Goal: Task Accomplishment & Management: Manage account settings

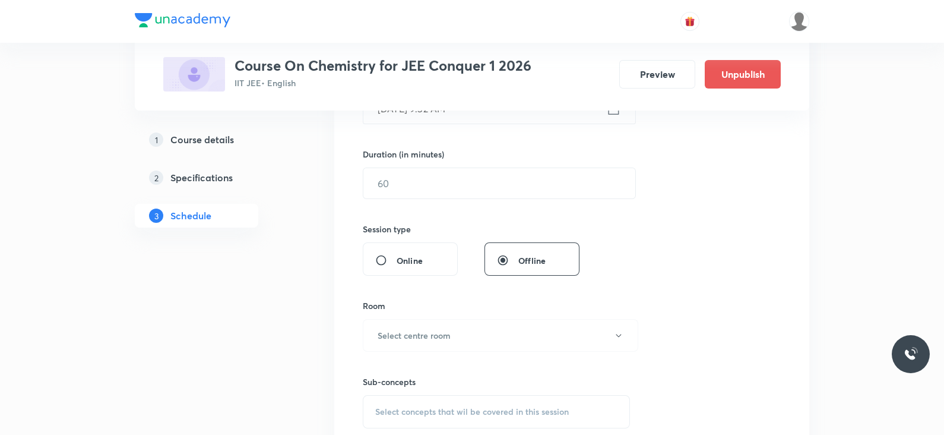
scroll to position [884, 0]
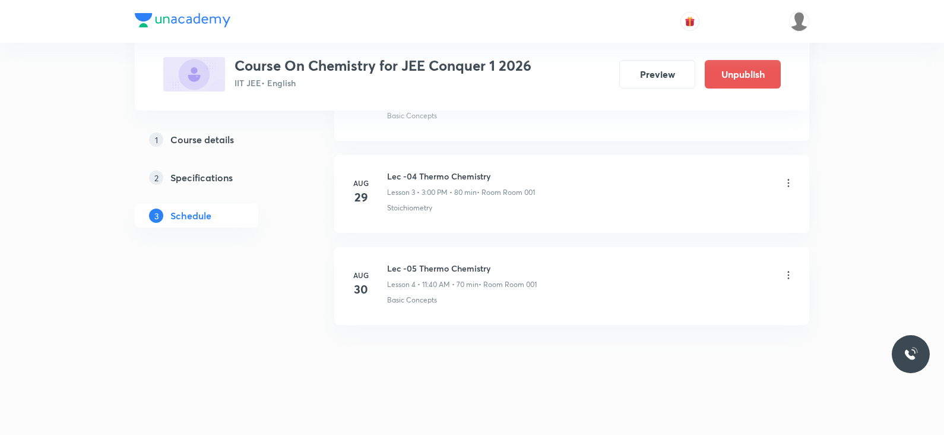
click at [786, 278] on icon at bounding box center [789, 275] width 12 height 12
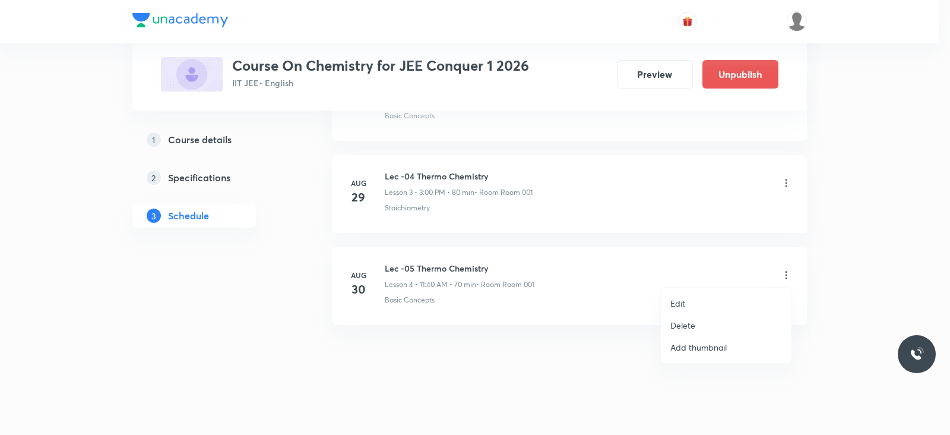
click at [702, 337] on li "Add thumbnail" at bounding box center [726, 347] width 130 height 22
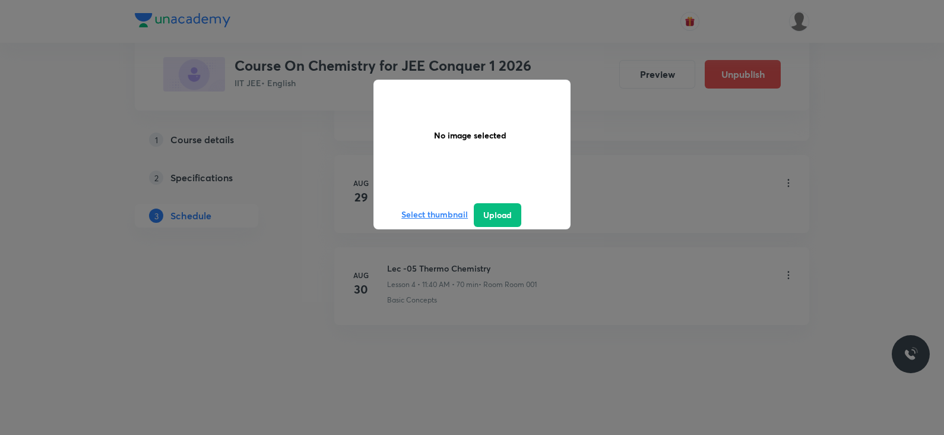
click at [793, 249] on div "No image selected Select thumbnail Upload" at bounding box center [472, 217] width 944 height 435
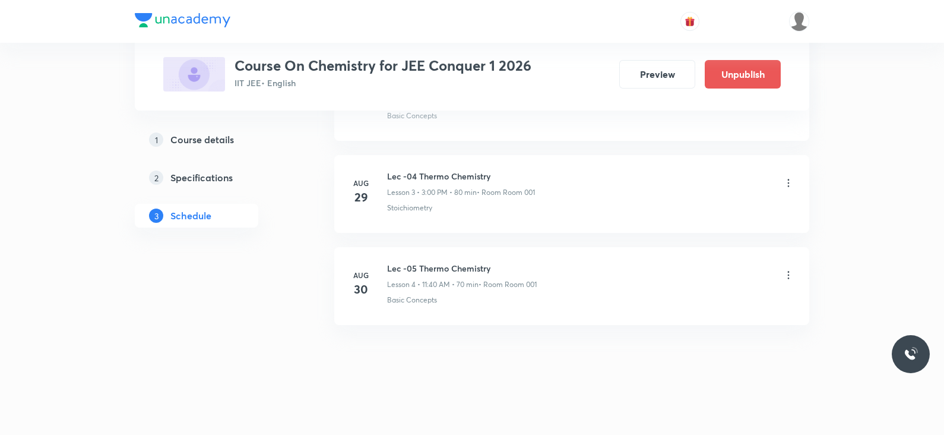
click at [784, 273] on icon at bounding box center [789, 275] width 12 height 12
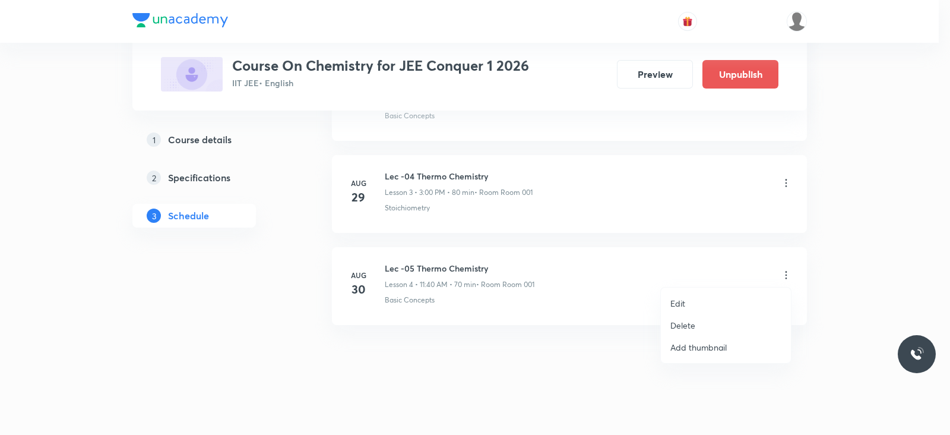
click at [712, 323] on li "Delete" at bounding box center [726, 325] width 130 height 22
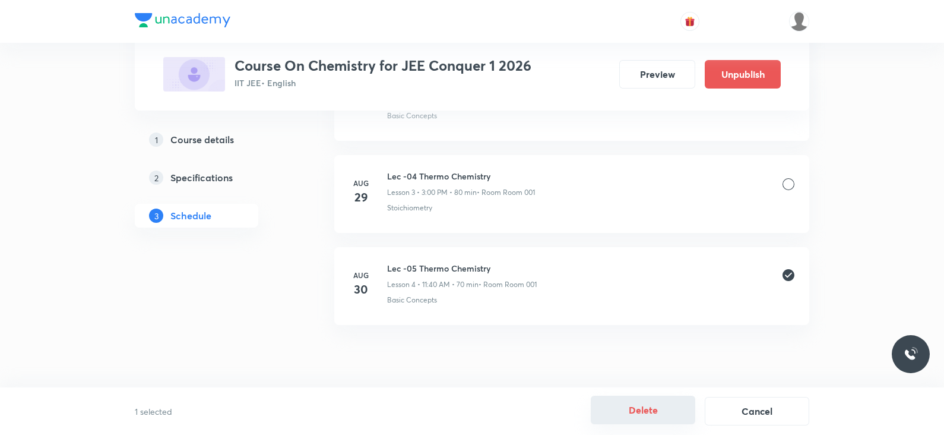
click at [630, 409] on button "Delete" at bounding box center [643, 410] width 105 height 29
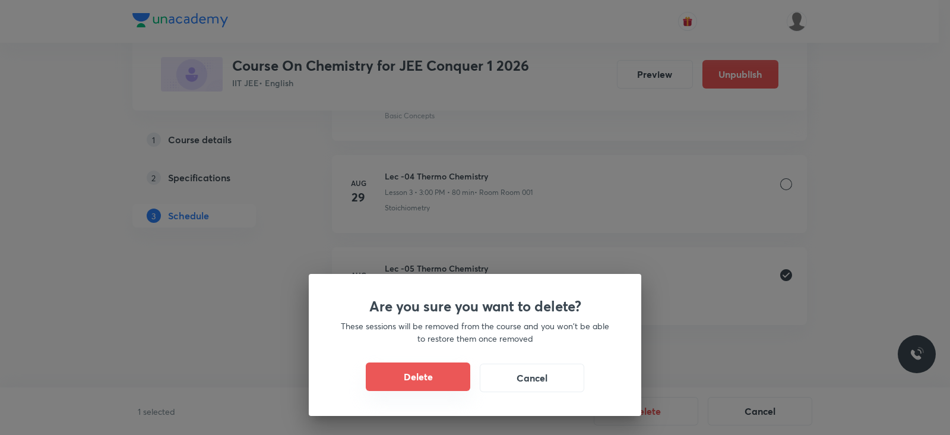
click at [428, 380] on button "Delete" at bounding box center [418, 376] width 105 height 29
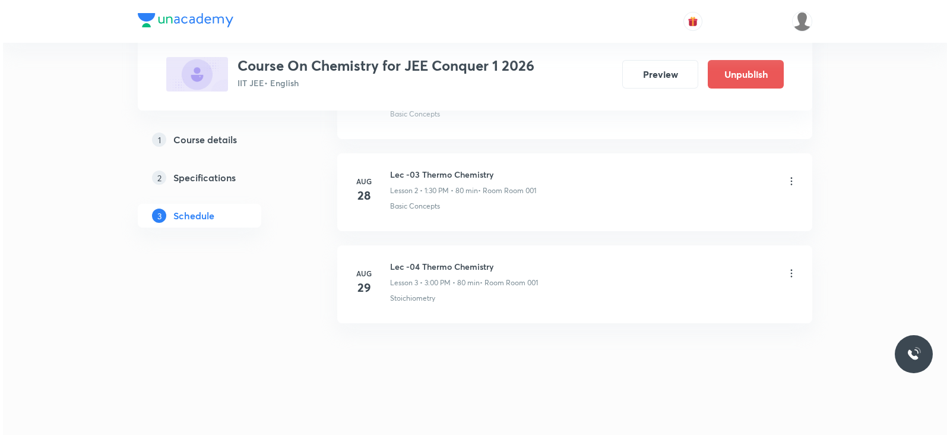
scroll to position [792, 0]
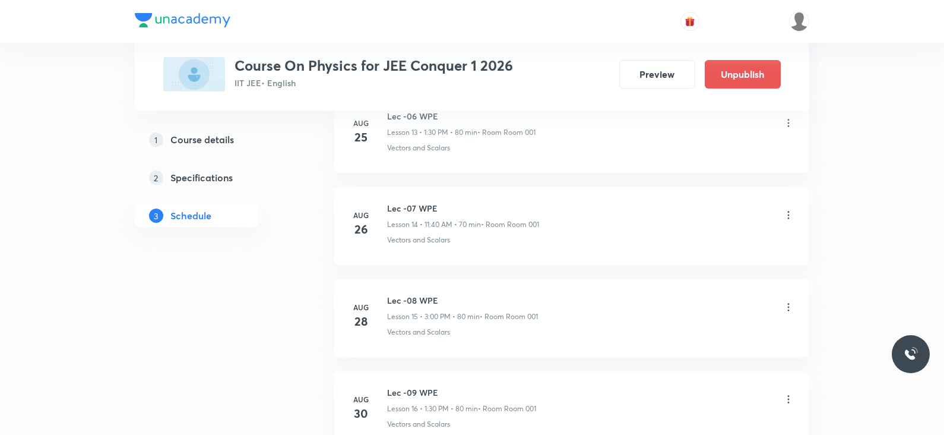
scroll to position [1986, 0]
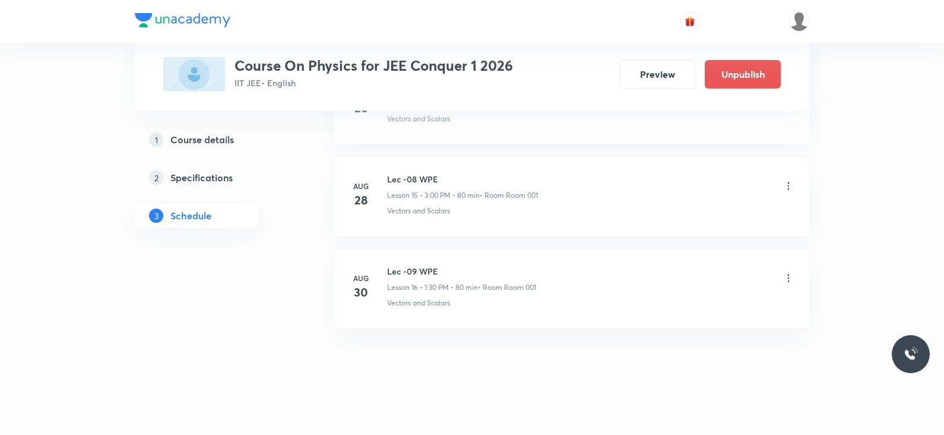
click at [400, 265] on h6 "Lec -09 WPE" at bounding box center [461, 271] width 149 height 12
copy h6 "Lec -09 WPE"
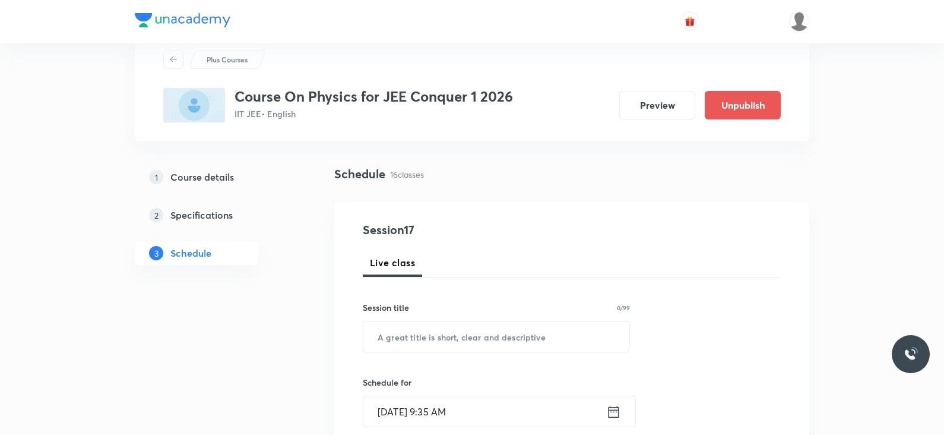
scroll to position [0, 0]
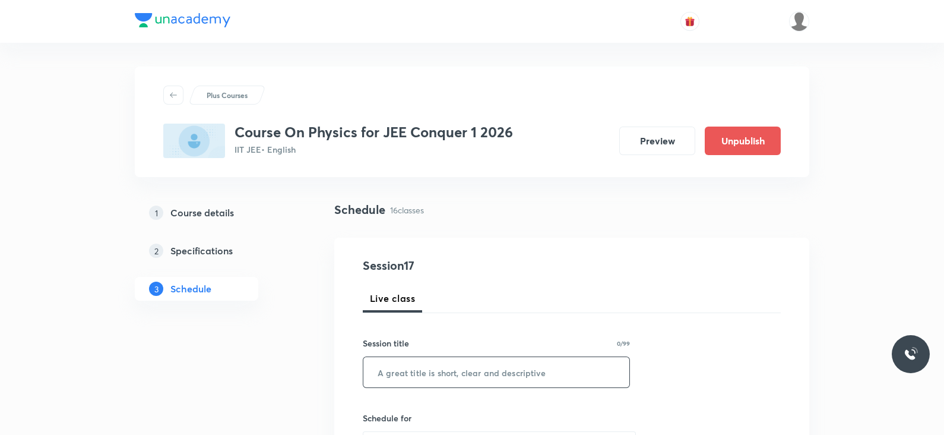
click at [429, 371] on input "text" at bounding box center [496, 372] width 266 height 30
paste input "Lec -09 WPE"
click at [410, 373] on input "Lec -09 WPE" at bounding box center [496, 372] width 266 height 30
paste input "Lec -09 WPE"
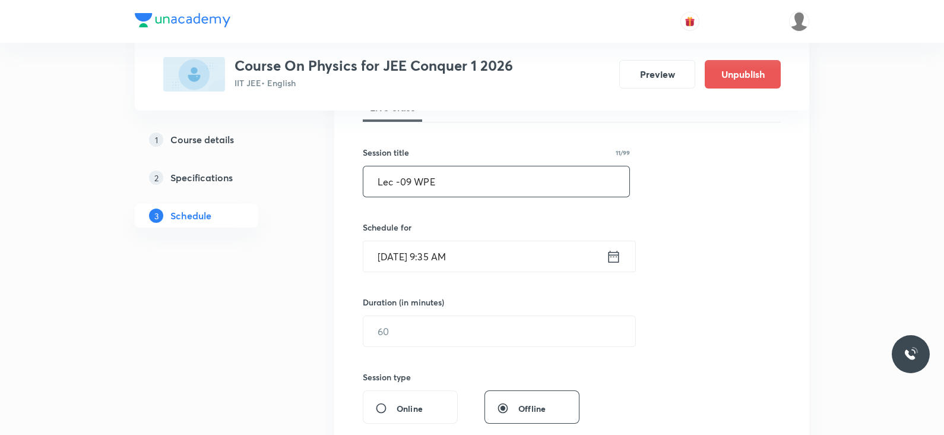
scroll to position [191, 0]
type input "Lec -09 WPE"
click at [617, 257] on icon at bounding box center [613, 256] width 15 height 17
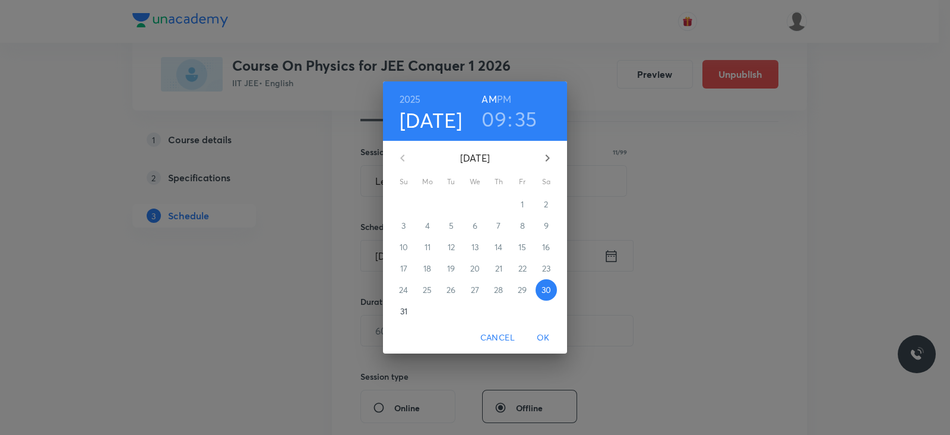
drag, startPoint x: 482, startPoint y: 119, endPoint x: 454, endPoint y: 154, distance: 44.3
click at [454, 154] on p "[DATE]" at bounding box center [475, 158] width 116 height 14
click at [492, 117] on h3 "09" at bounding box center [494, 118] width 25 height 25
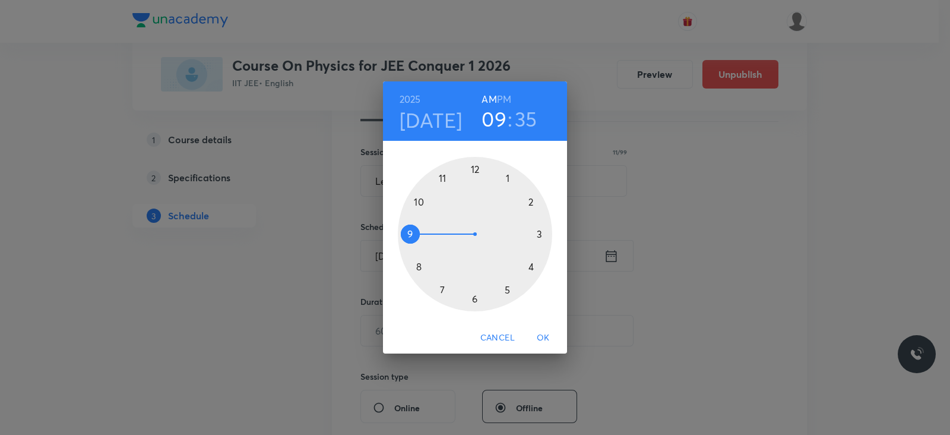
click at [445, 180] on div at bounding box center [475, 234] width 154 height 154
click at [417, 267] on div at bounding box center [475, 234] width 154 height 154
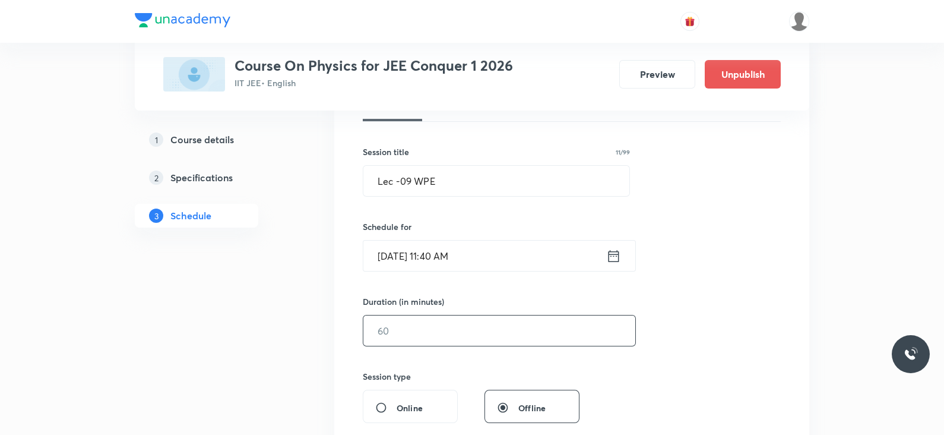
click at [419, 334] on input "text" at bounding box center [499, 330] width 272 height 30
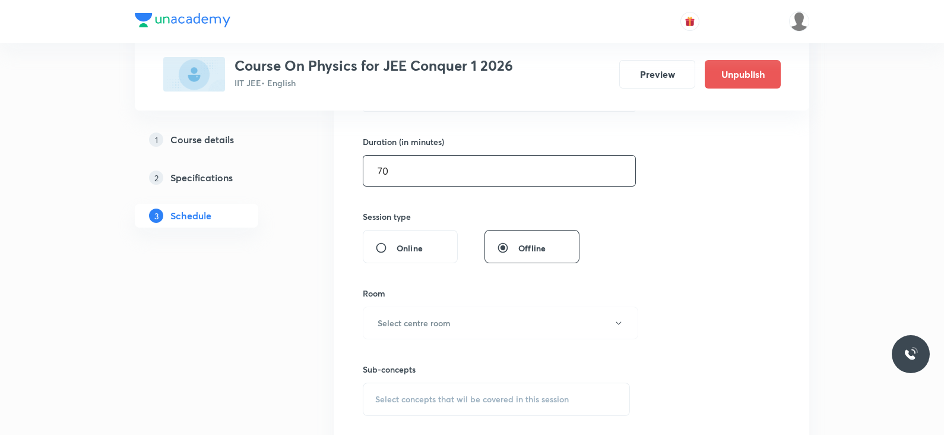
scroll to position [353, 0]
type input "70"
click at [431, 314] on h6 "Select centre room" at bounding box center [414, 320] width 73 height 12
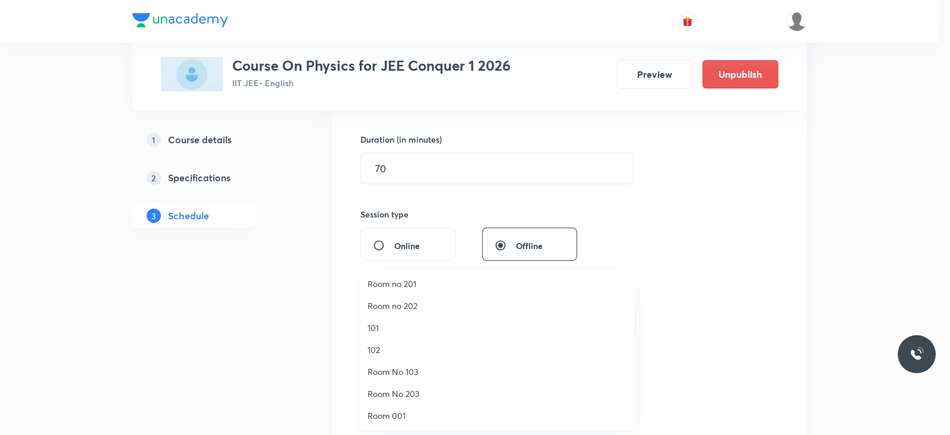
click at [383, 411] on span "Room 001" at bounding box center [498, 415] width 260 height 12
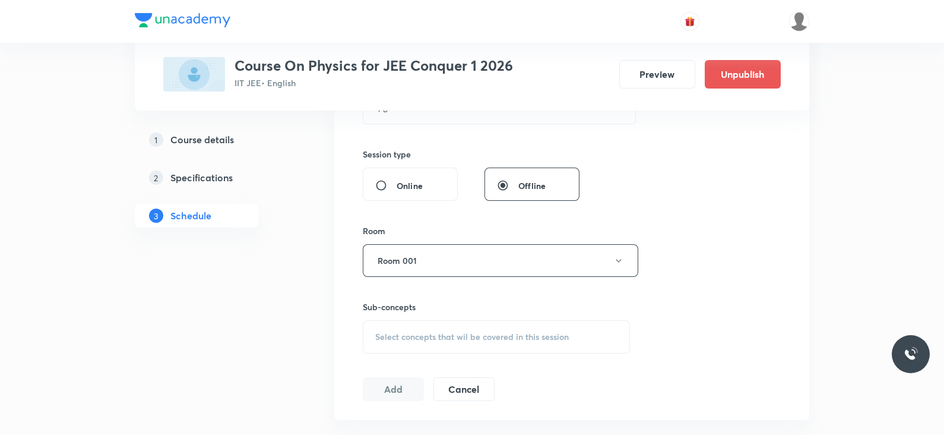
scroll to position [417, 0]
click at [466, 340] on div "Select concepts that wil be covered in this session" at bounding box center [496, 333] width 267 height 33
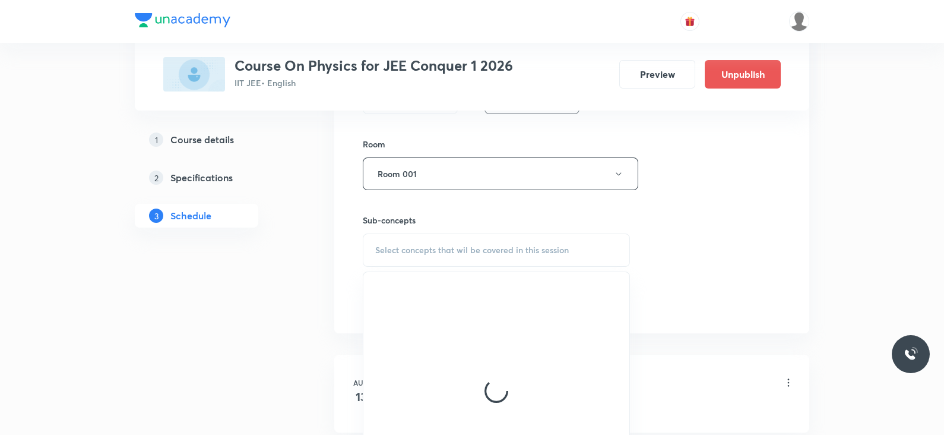
scroll to position [504, 0]
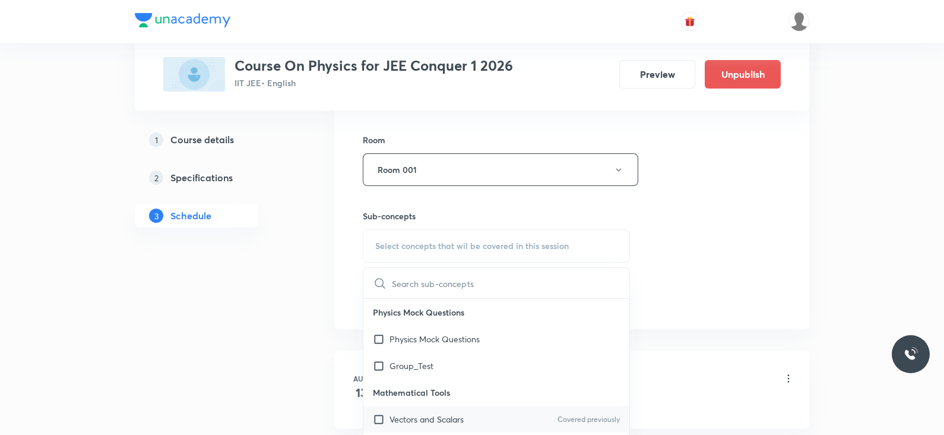
click at [431, 413] on p "Vectors and Scalars" at bounding box center [427, 419] width 74 height 12
checkbox input "true"
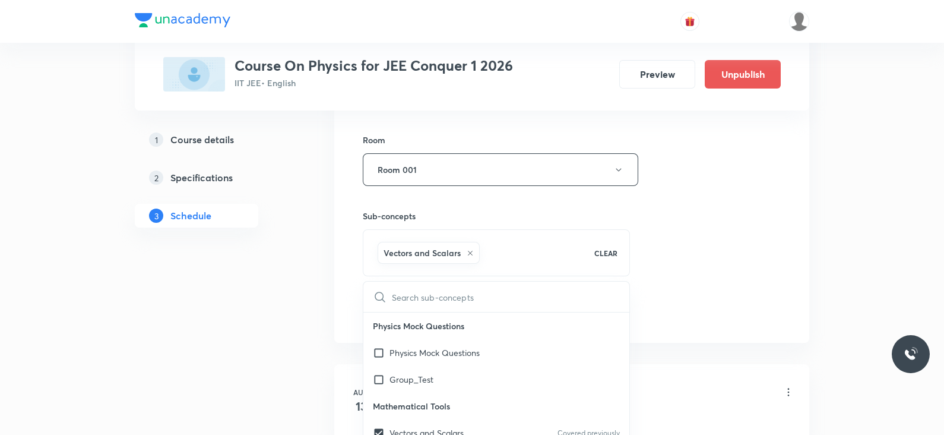
click at [725, 293] on div "Session 17 Live class Session title 11/99 Lec -09 WPE ​ Schedule for [DATE] 11:…" at bounding box center [572, 37] width 418 height 571
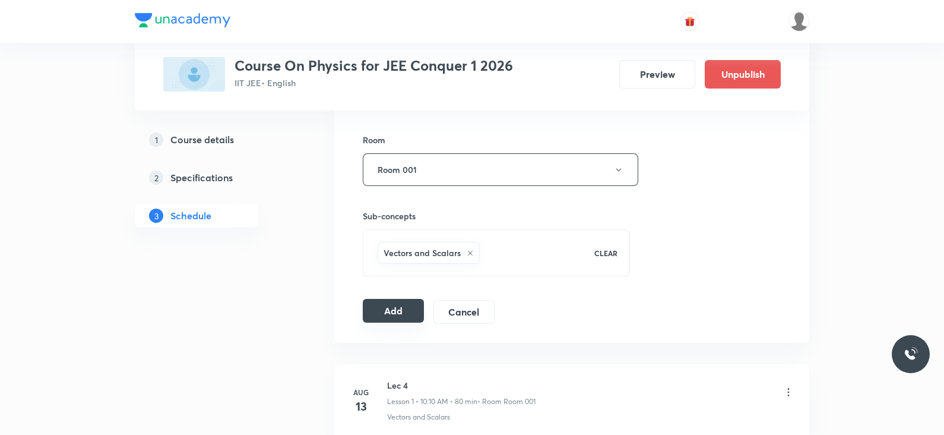
click at [390, 315] on button "Add" at bounding box center [393, 311] width 61 height 24
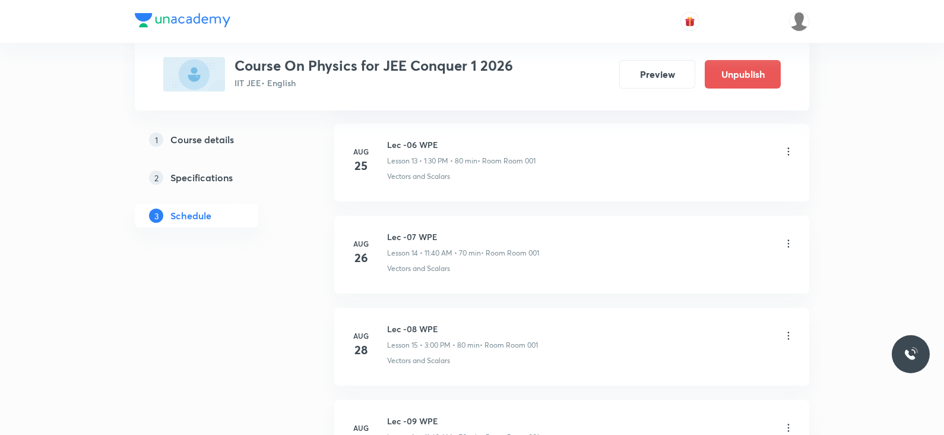
scroll to position [1532, 0]
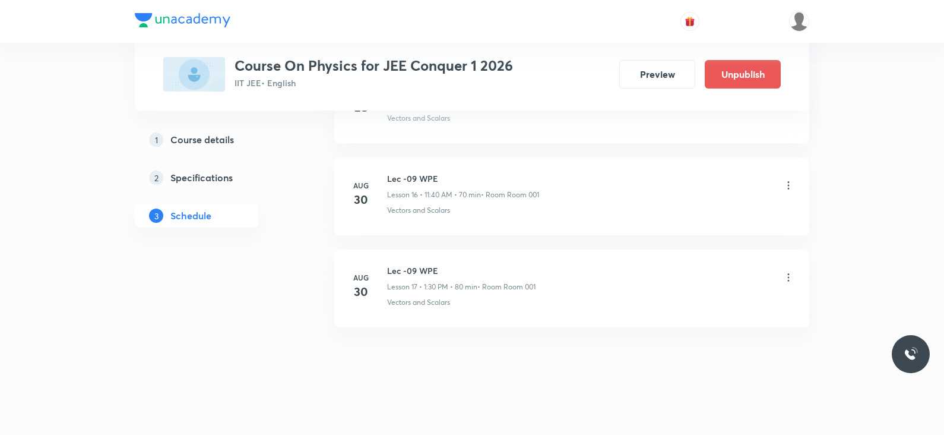
click at [787, 276] on icon at bounding box center [789, 277] width 12 height 12
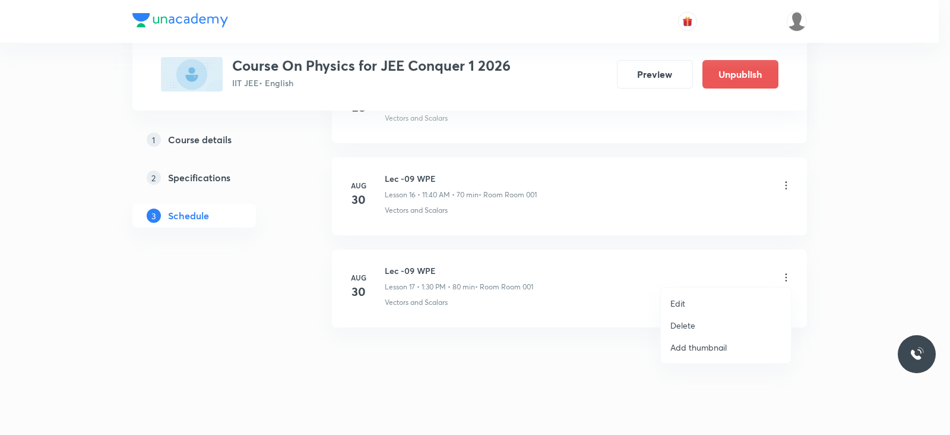
click at [724, 295] on li "Edit" at bounding box center [726, 303] width 130 height 22
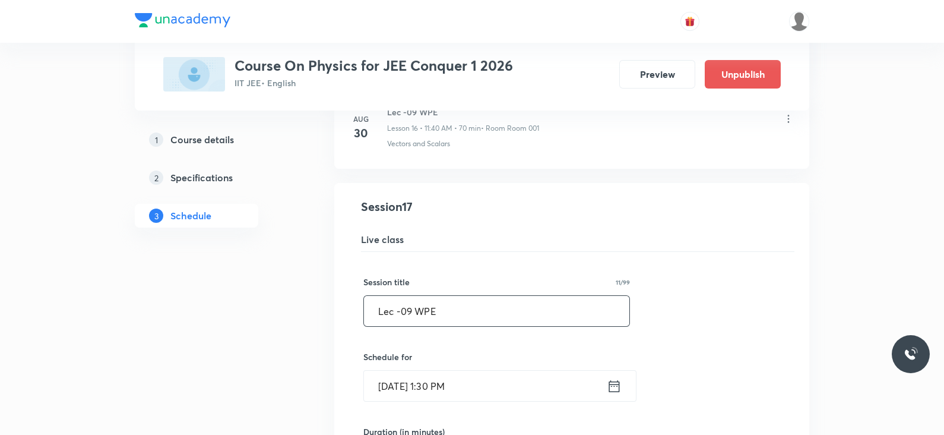
click at [409, 305] on input "Lec -09 WPE" at bounding box center [496, 311] width 265 height 30
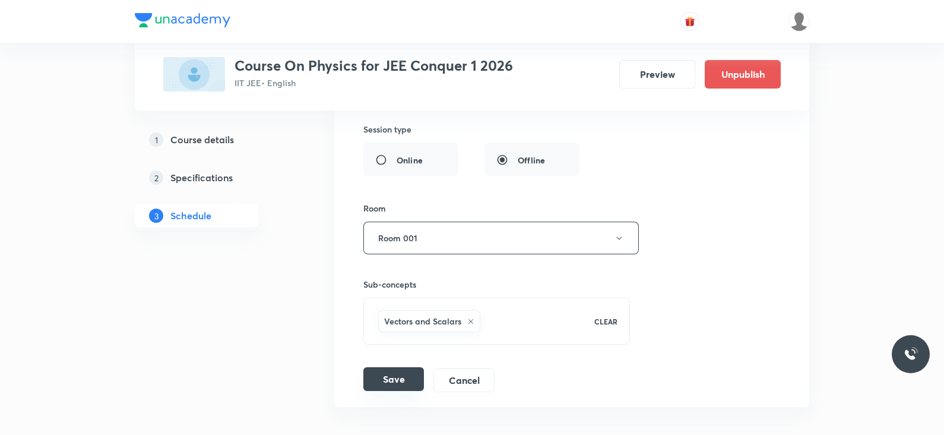
scroll to position [1914, 0]
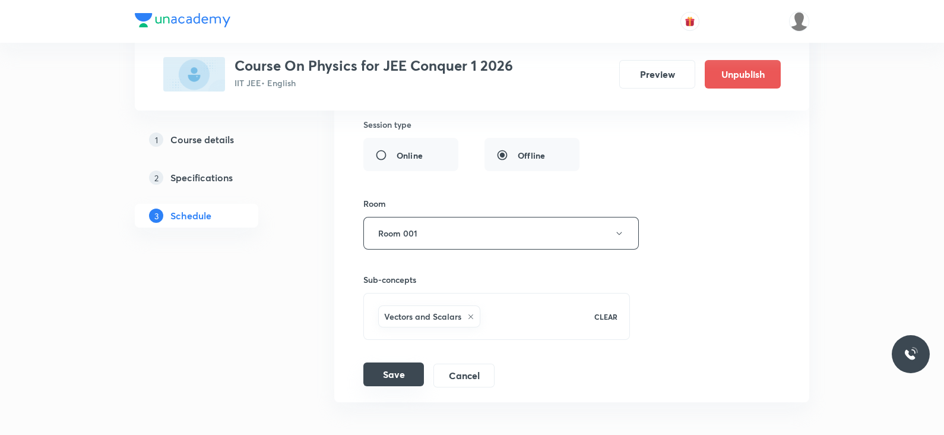
type input "Lec -10 WPE"
click at [397, 371] on button "Save" at bounding box center [393, 374] width 61 height 24
